Goal: Information Seeking & Learning: Learn about a topic

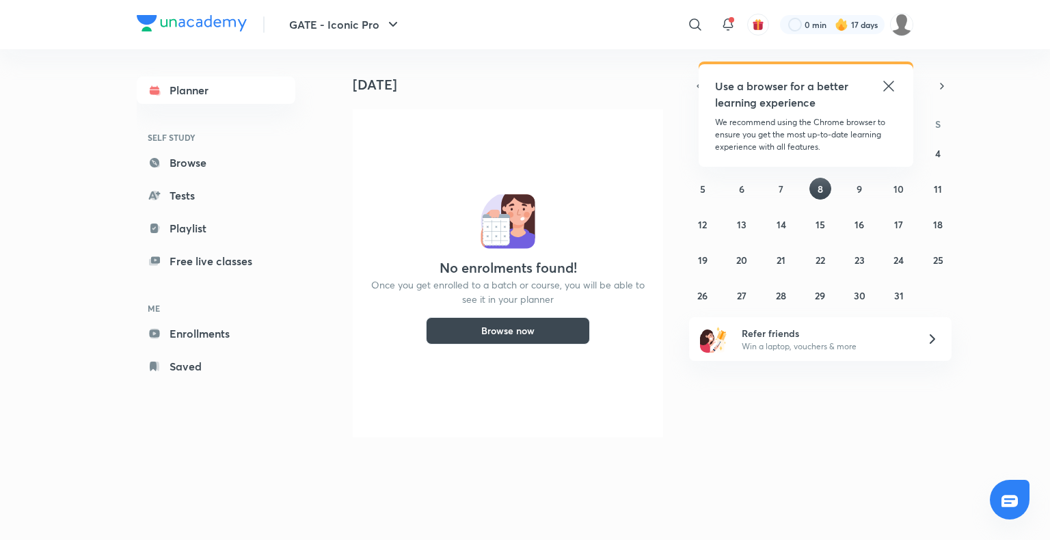
click at [888, 81] on icon at bounding box center [889, 86] width 16 height 16
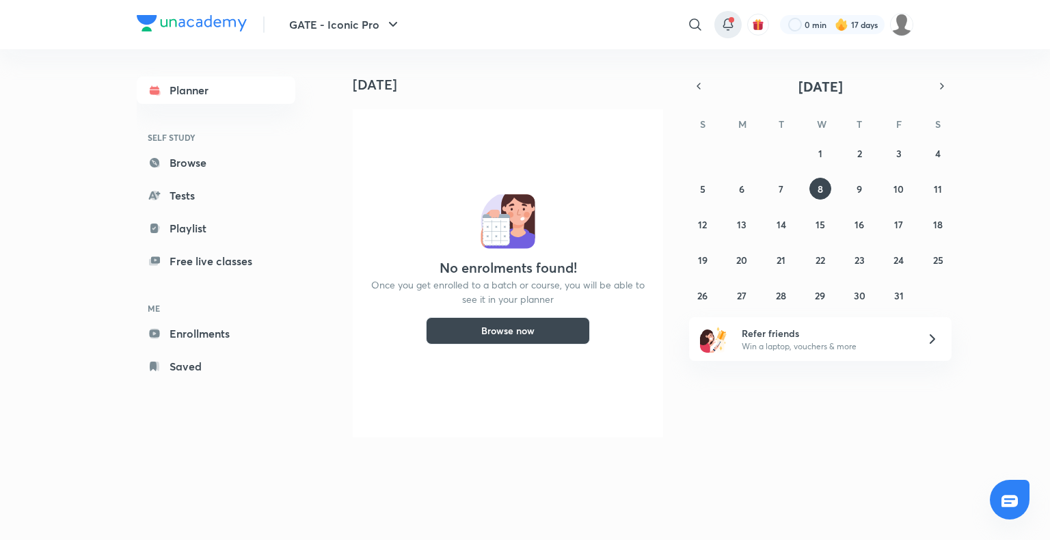
click at [722, 29] on icon at bounding box center [728, 24] width 16 height 16
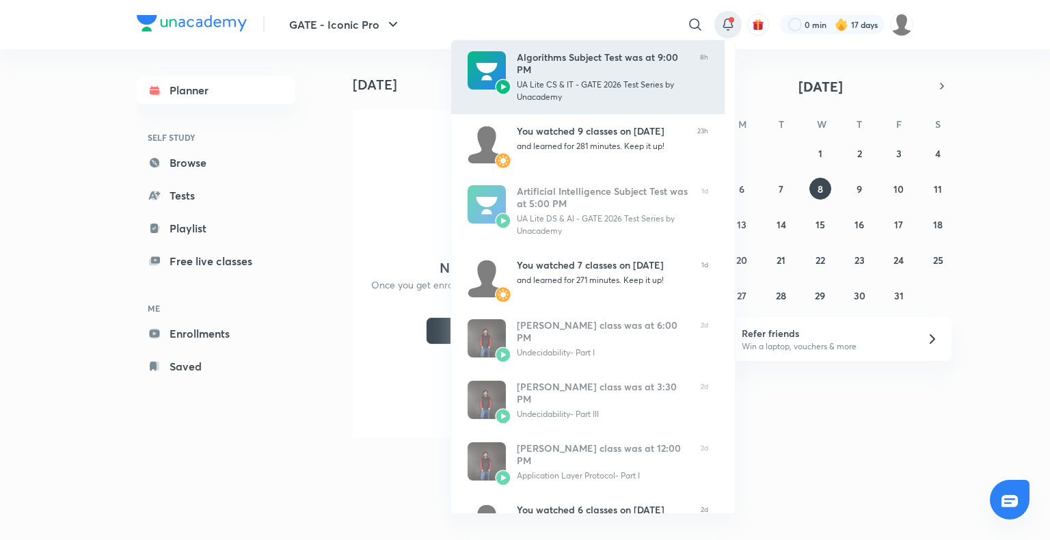
click at [645, 86] on div "UA Lite CS & IT - GATE 2026 Test Series by Unacademy" at bounding box center [603, 91] width 172 height 25
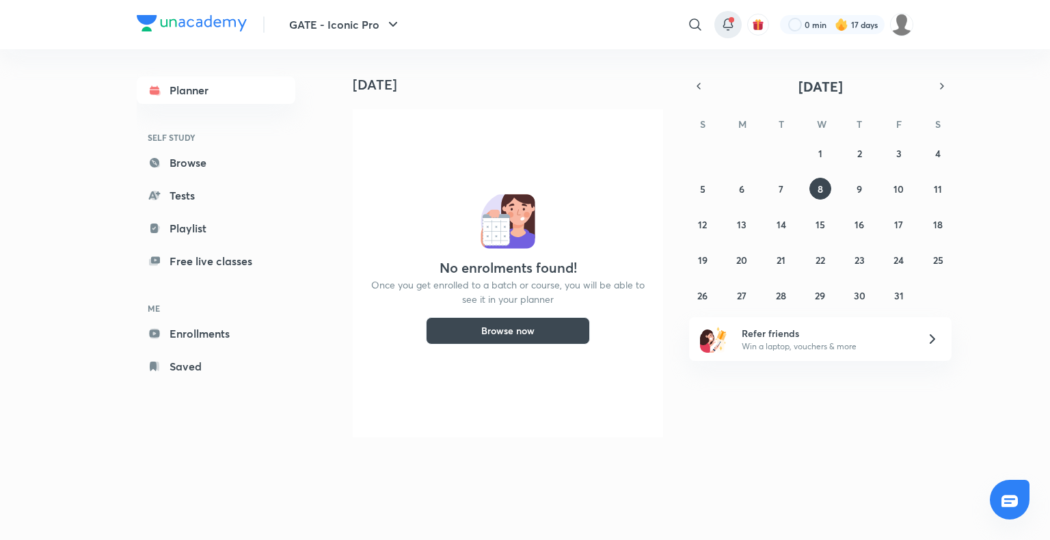
click at [725, 30] on icon at bounding box center [728, 24] width 16 height 16
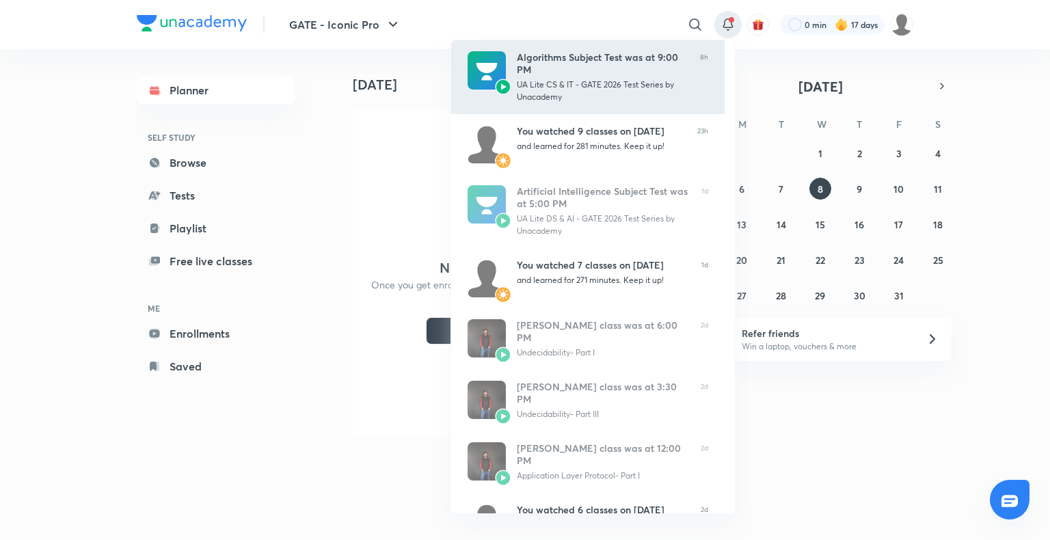
click at [602, 89] on div "UA Lite CS & IT - GATE 2026 Test Series by Unacademy" at bounding box center [603, 91] width 172 height 25
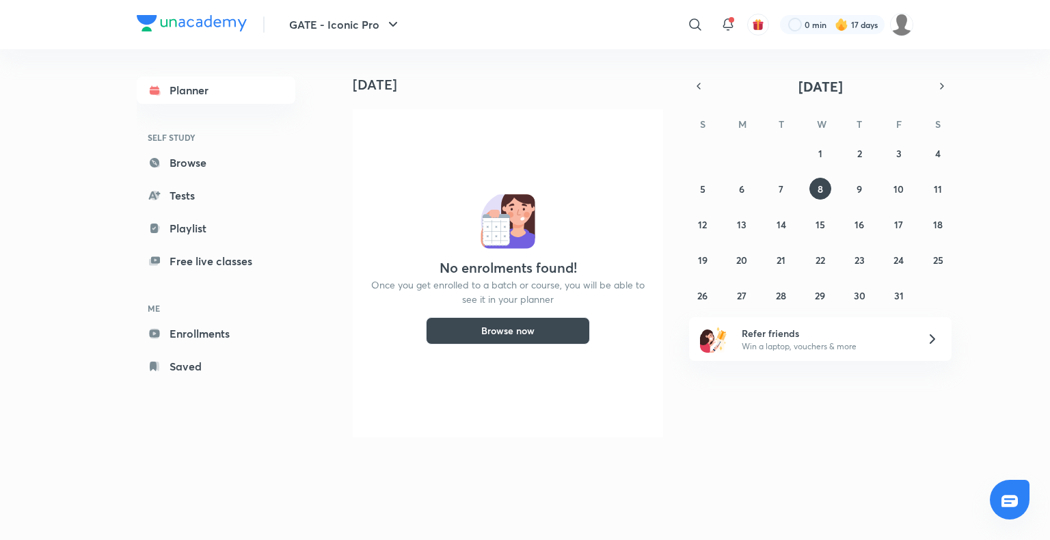
scroll to position [0, 14]
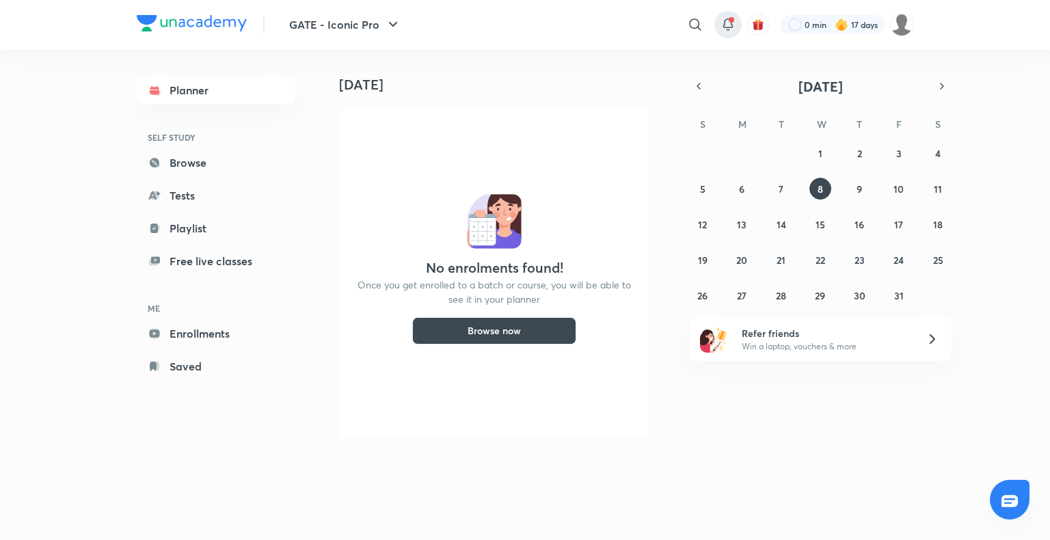
click at [739, 23] on div at bounding box center [728, 24] width 27 height 27
click at [728, 23] on icon at bounding box center [728, 24] width 16 height 16
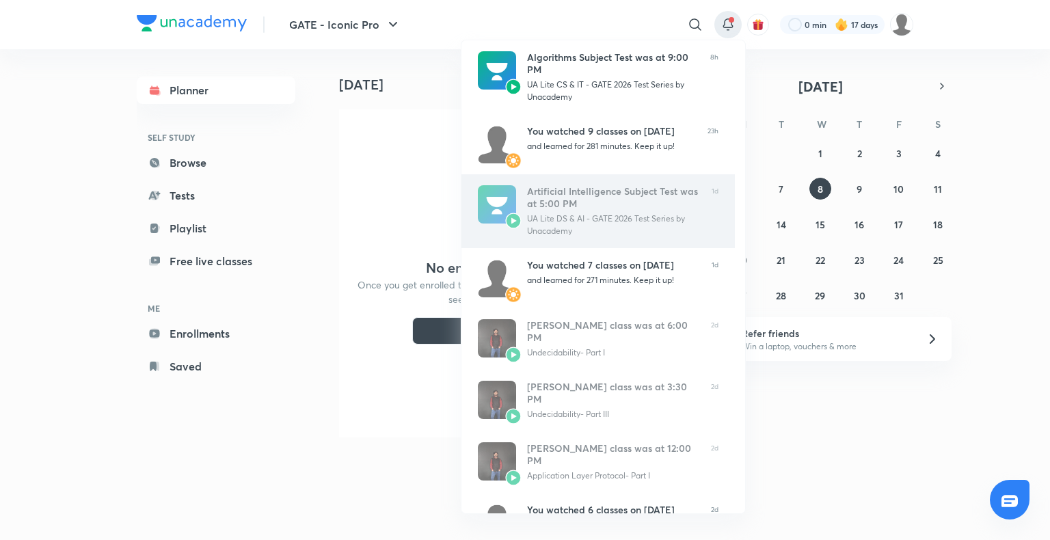
click at [590, 221] on div "UA Lite DS & AI - GATE 2026 Test Series by Unacademy" at bounding box center [614, 225] width 174 height 25
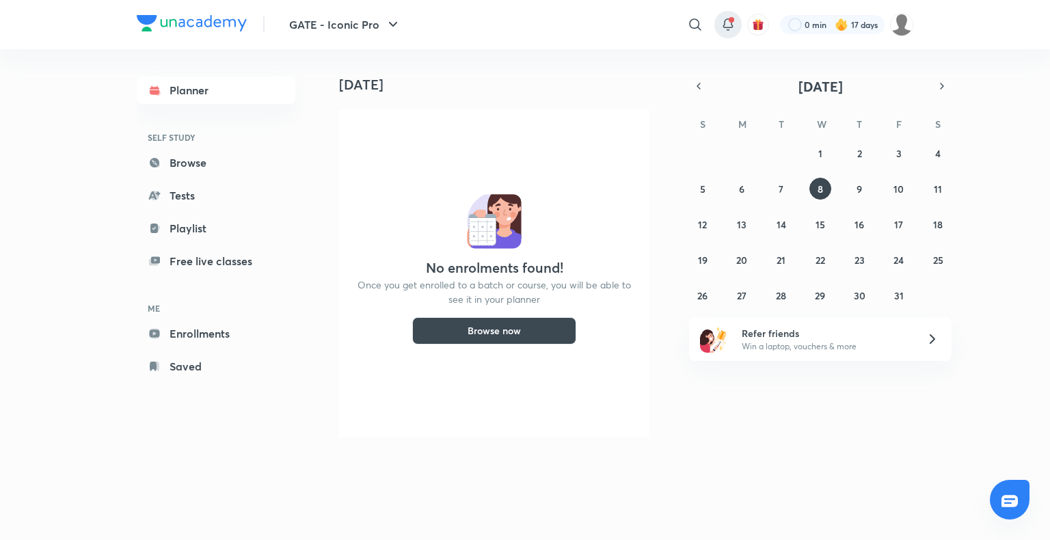
click at [727, 14] on div at bounding box center [728, 24] width 27 height 27
click at [722, 27] on icon at bounding box center [728, 24] width 16 height 16
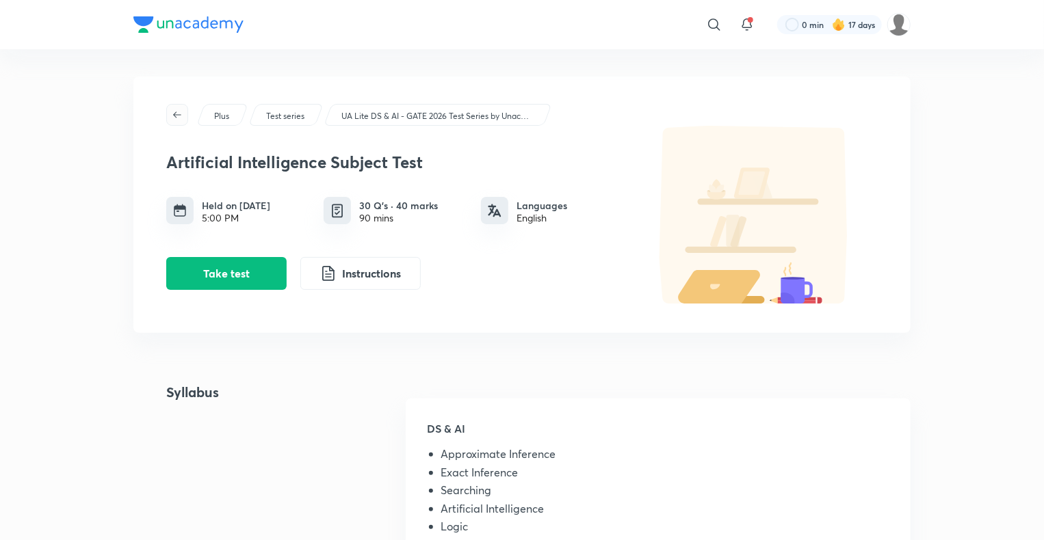
click at [176, 113] on icon "button" at bounding box center [177, 114] width 11 height 11
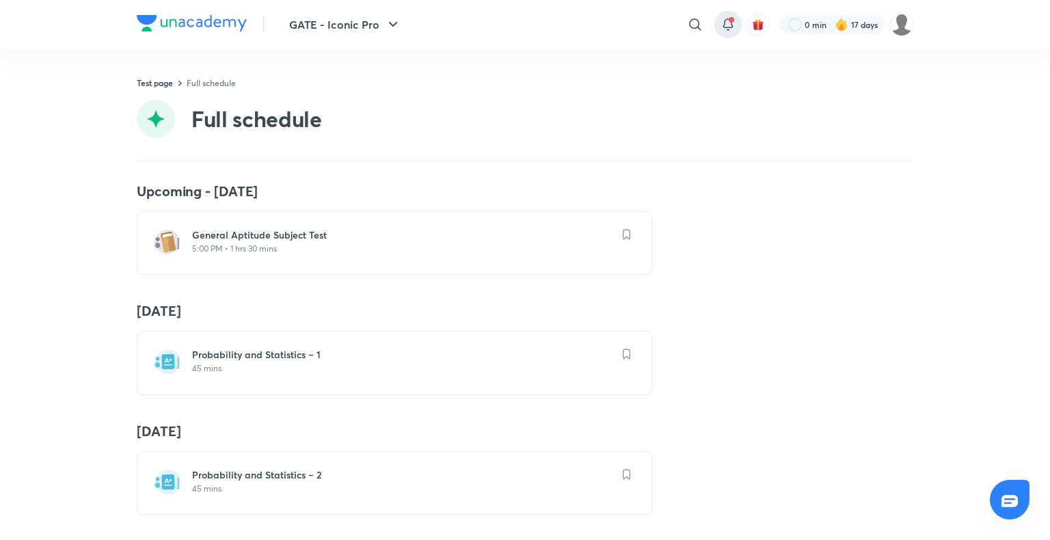
click at [733, 21] on icon at bounding box center [728, 24] width 16 height 16
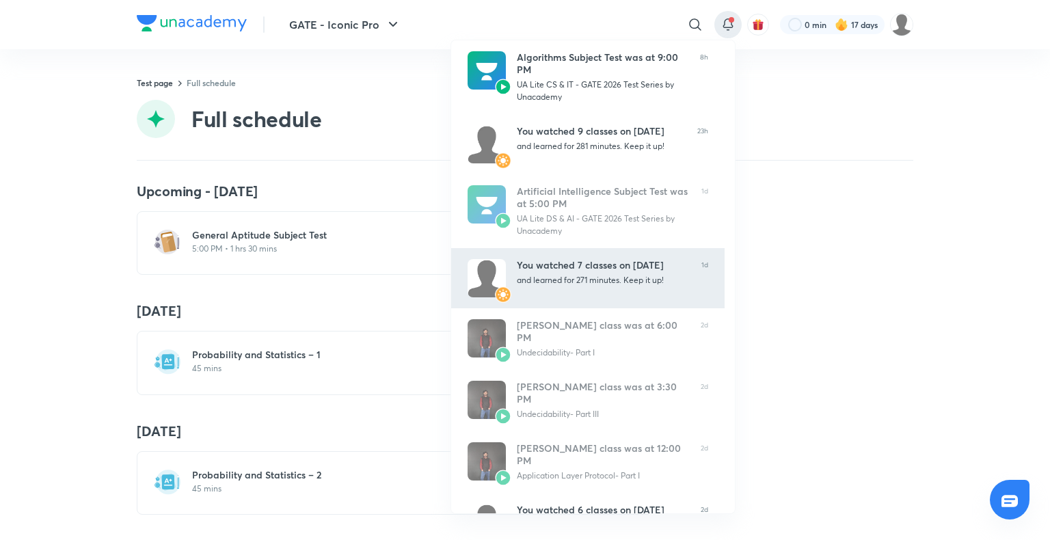
scroll to position [140, 0]
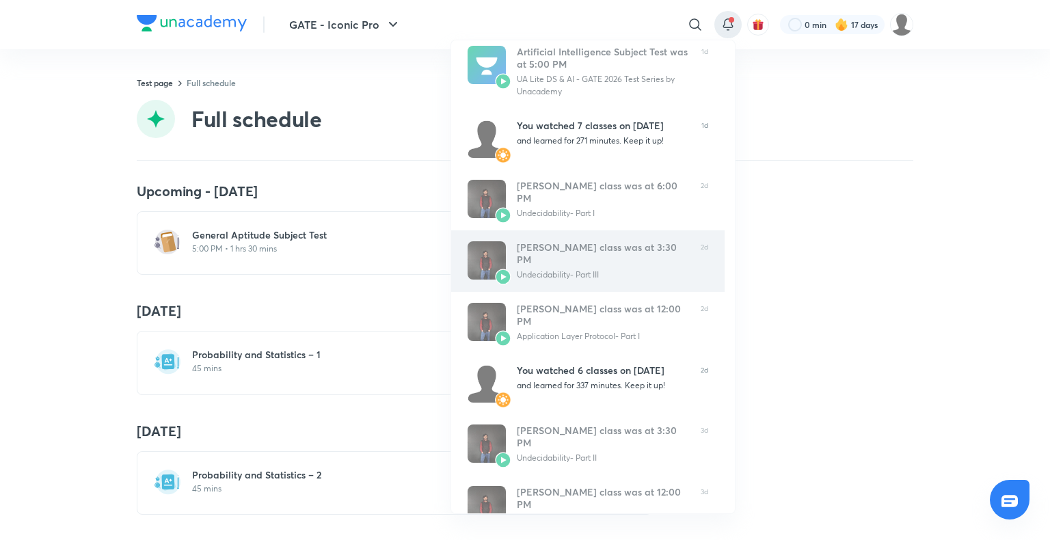
click at [525, 269] on div "Undecidability- Part III" at bounding box center [603, 275] width 173 height 12
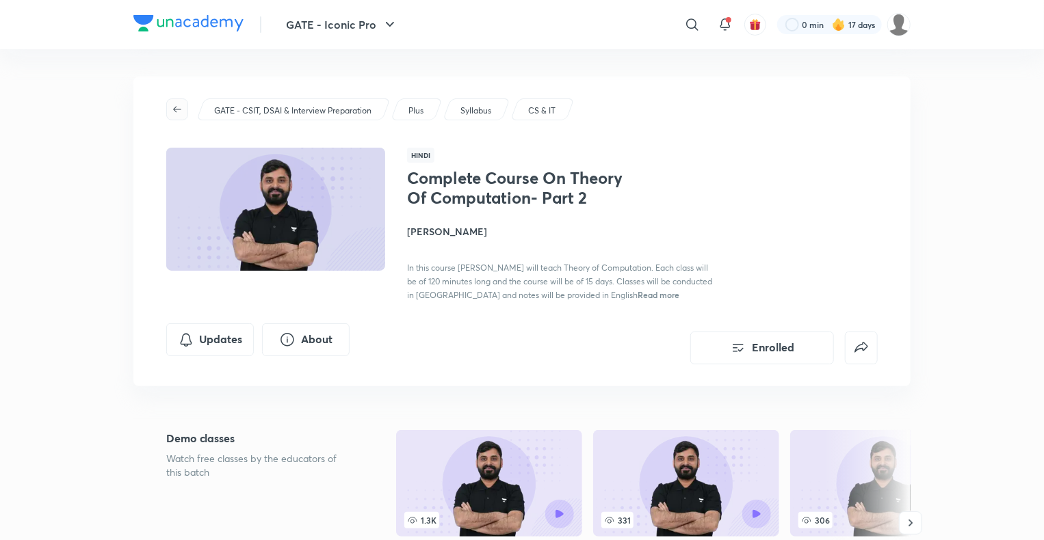
click at [175, 109] on icon "button" at bounding box center [177, 109] width 8 height 6
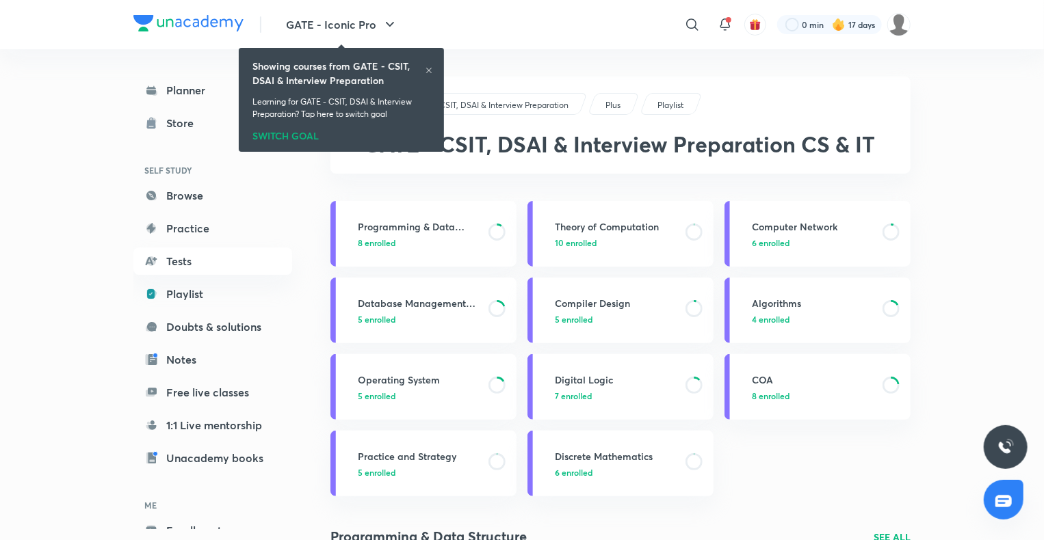
click at [429, 68] on icon at bounding box center [429, 70] width 8 height 8
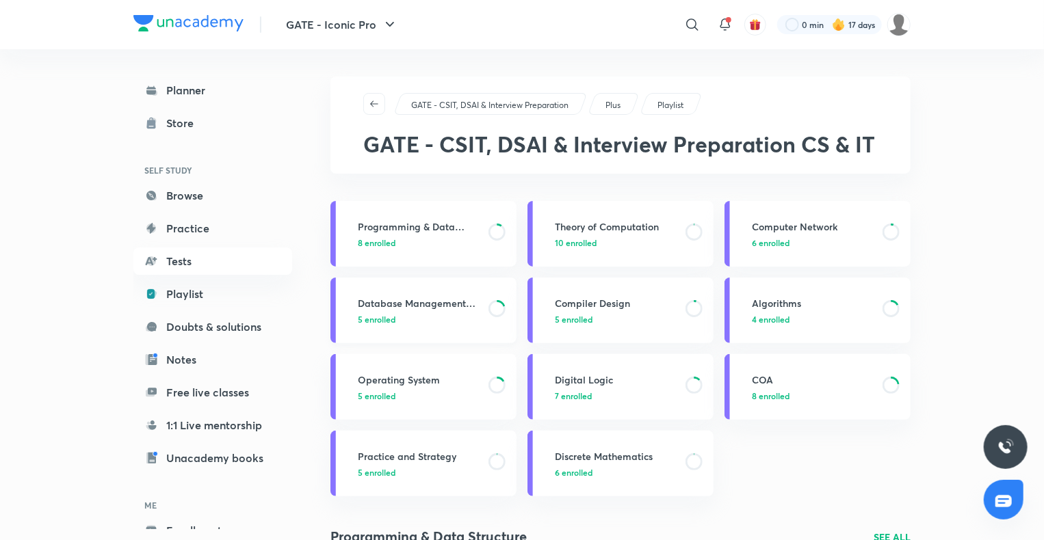
click at [399, 309] on h3 "Database Management System" at bounding box center [419, 303] width 122 height 14
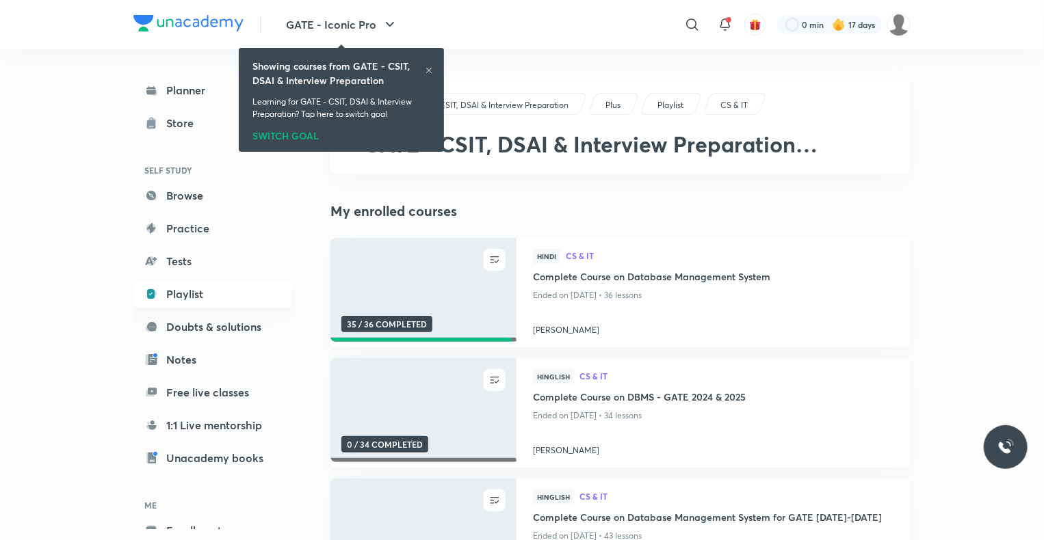
click at [398, 305] on img at bounding box center [422, 290] width 189 height 106
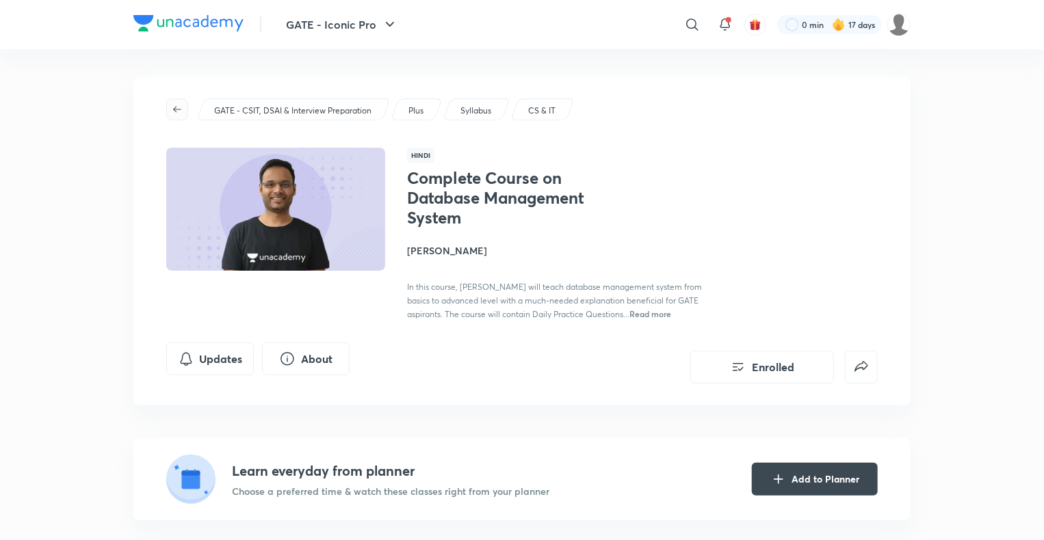
click at [169, 111] on span "button" at bounding box center [177, 109] width 21 height 11
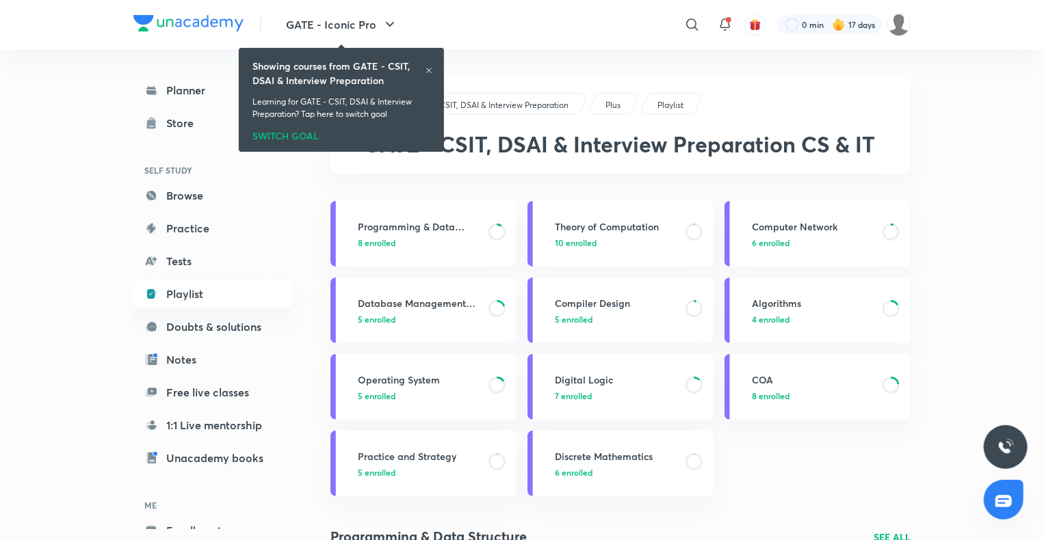
click at [432, 67] on icon at bounding box center [429, 70] width 8 height 8
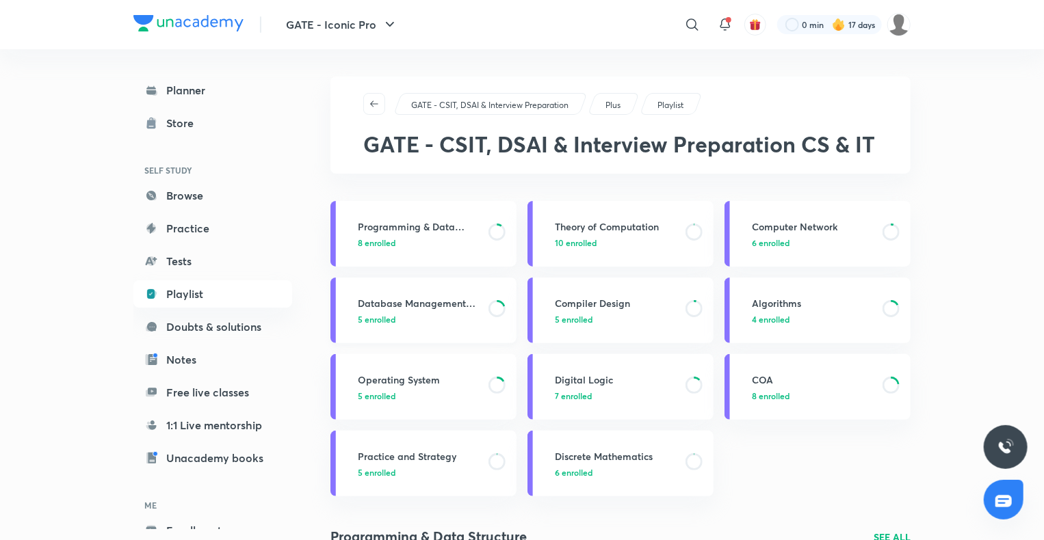
click at [463, 295] on link "Database Management System 5 enrolled" at bounding box center [423, 311] width 186 height 66
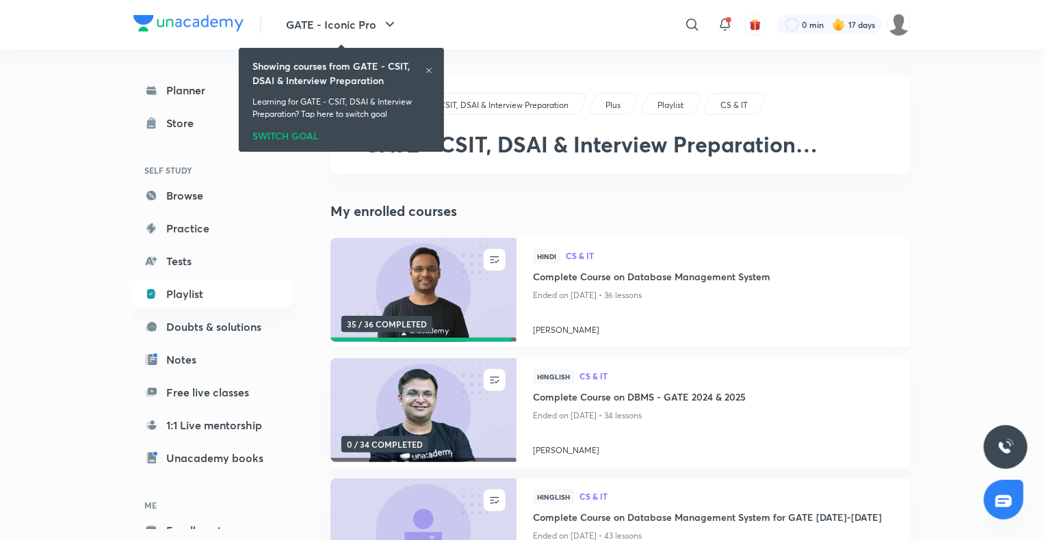
click at [624, 278] on h4 "Complete Course on Database Management System" at bounding box center [713, 277] width 361 height 17
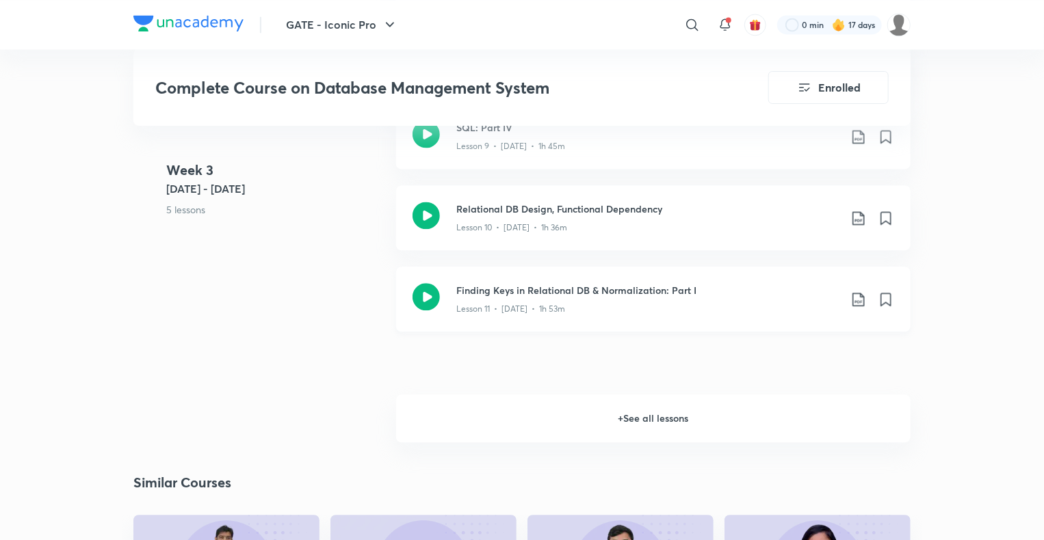
scroll to position [1409, 0]
click at [624, 406] on h6 "+ See all lessons" at bounding box center [653, 419] width 514 height 48
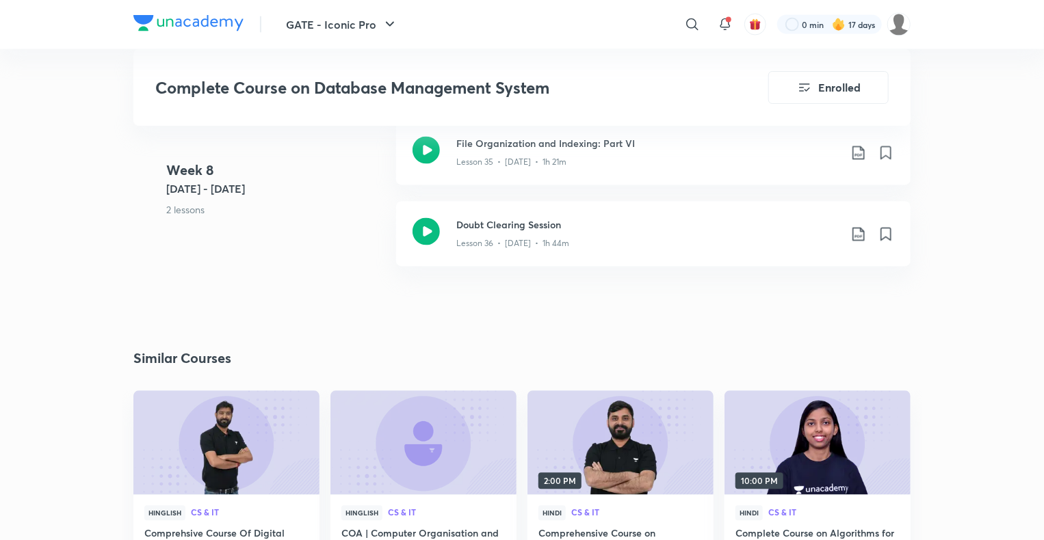
scroll to position [3819, 0]
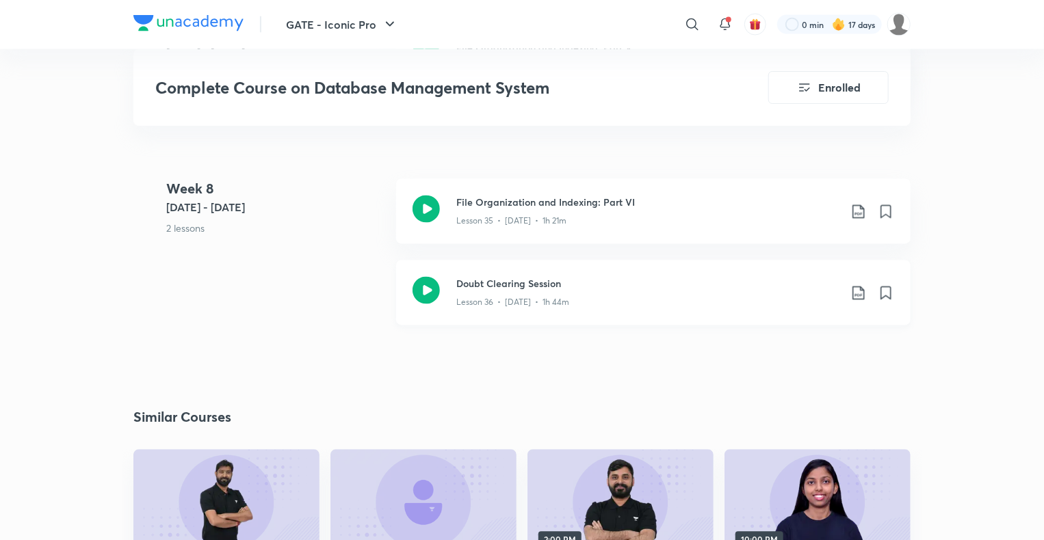
click at [539, 285] on h3 "Doubt Clearing Session" at bounding box center [647, 284] width 383 height 14
